Goal: Task Accomplishment & Management: Manage account settings

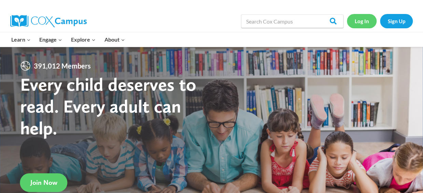
click at [369, 24] on link "Log In" at bounding box center [362, 21] width 30 height 14
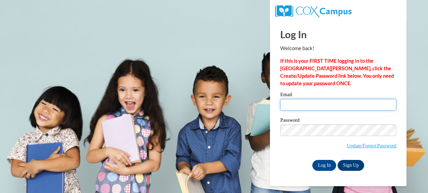
click at [292, 104] on input "Email" at bounding box center [339, 105] width 116 height 12
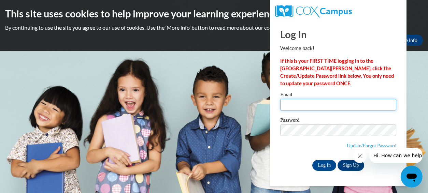
type input "[EMAIL_ADDRESS][DOMAIN_NAME]"
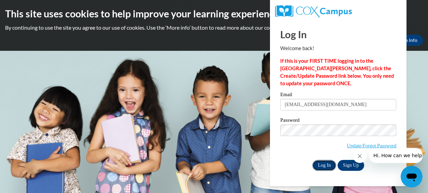
click at [325, 163] on input "Log In" at bounding box center [325, 165] width 24 height 11
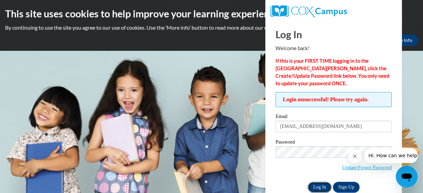
click at [316, 190] on input "Log In" at bounding box center [320, 187] width 24 height 11
